Goal: Task Accomplishment & Management: Use online tool/utility

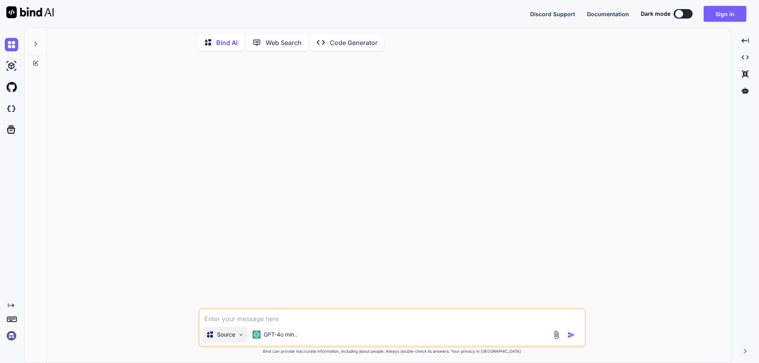
click at [237, 342] on div "Source" at bounding box center [225, 335] width 45 height 16
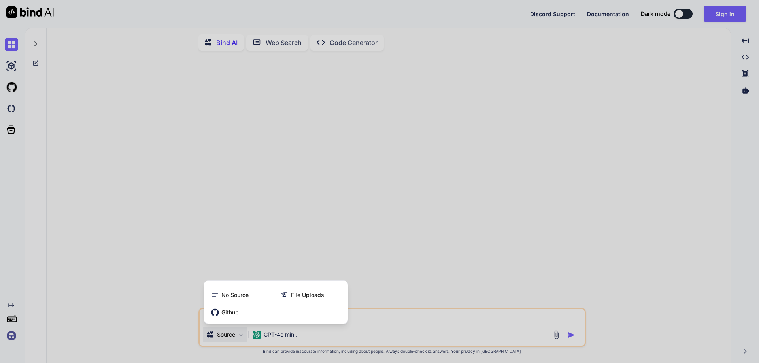
click at [110, 192] on div at bounding box center [379, 181] width 759 height 363
type textarea "x"
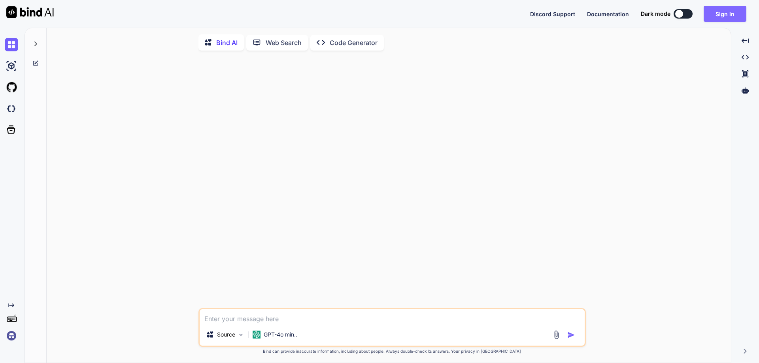
click at [722, 14] on button "Sign in" at bounding box center [724, 14] width 43 height 16
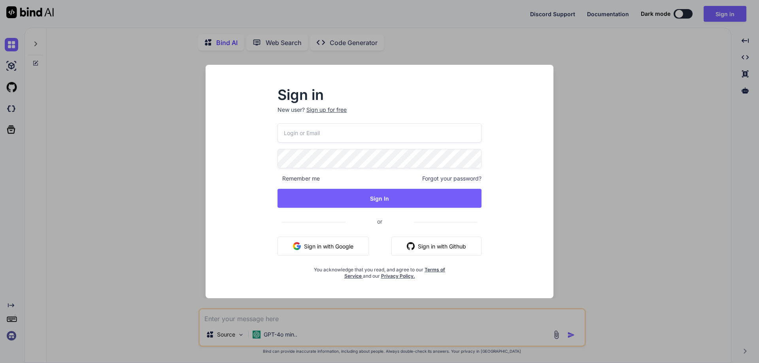
click at [356, 134] on input "email" at bounding box center [379, 132] width 204 height 19
paste input "[EMAIL_ADDRESS][DOMAIN_NAME]"
type input "[EMAIL_ADDRESS][DOMAIN_NAME]"
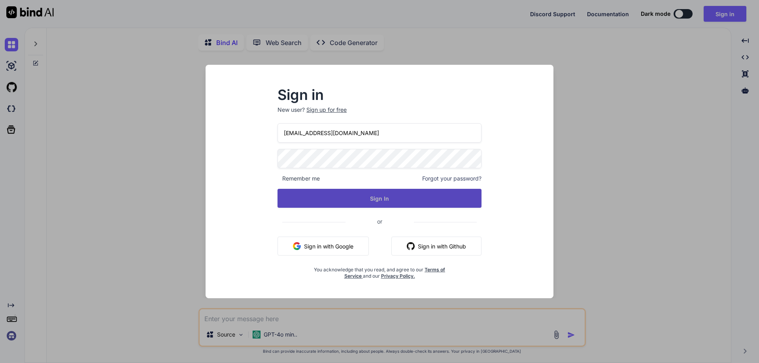
click at [392, 198] on button "Sign In" at bounding box center [379, 198] width 204 height 19
